Goal: Obtain resource: Obtain resource

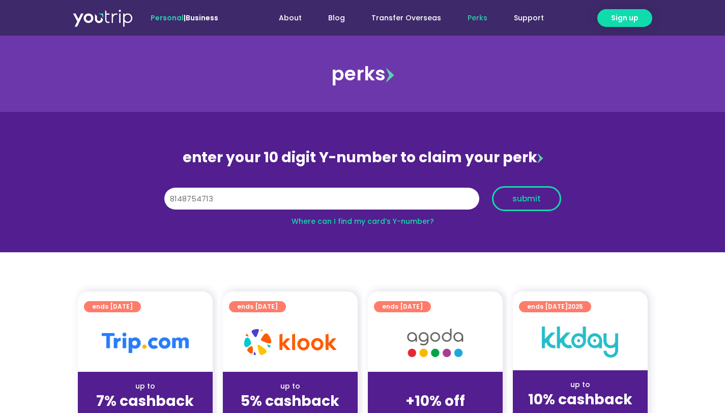
type input "8148754713"
click at [547, 199] on span "submit" at bounding box center [526, 199] width 52 height 8
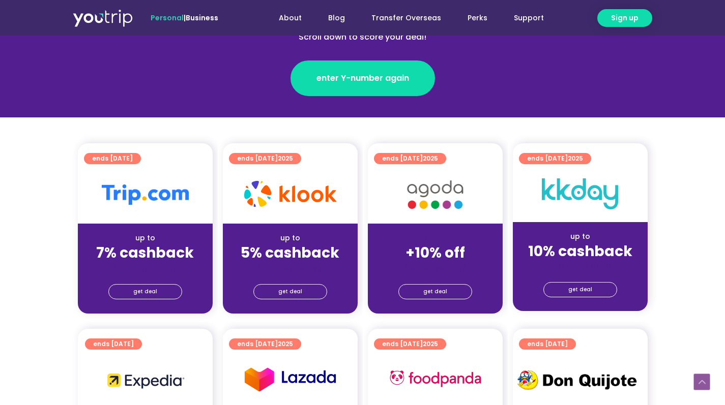
scroll to position [227, 0]
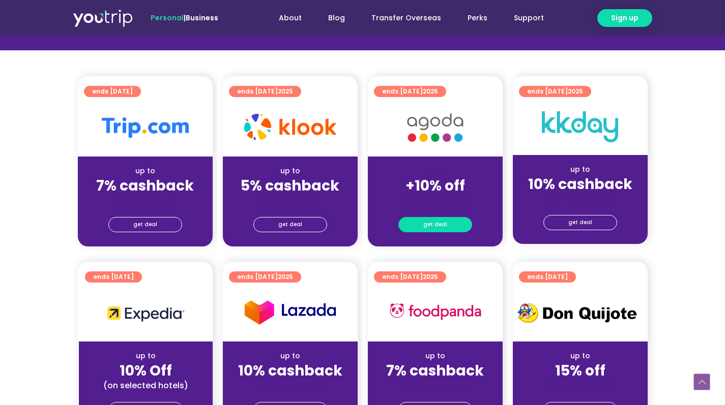
click at [443, 219] on span "get deal" at bounding box center [435, 225] width 24 height 14
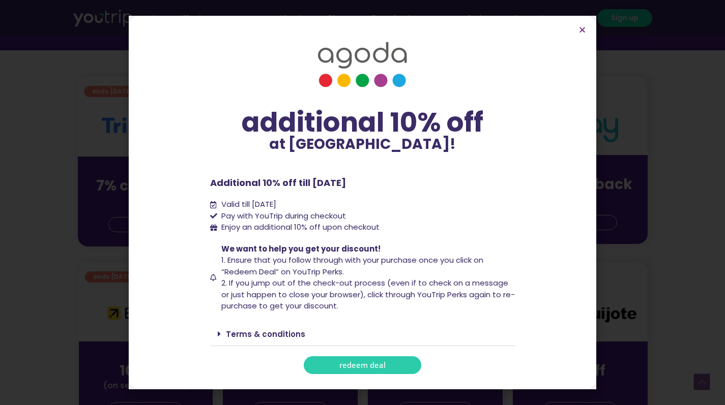
click at [366, 369] on span "redeem deal" at bounding box center [362, 366] width 46 height 8
